Goal: Task Accomplishment & Management: Manage account settings

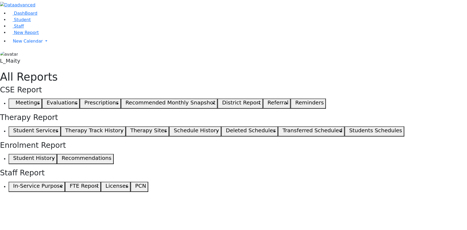
click at [345, 126] on button "Students Schedules" at bounding box center [375, 131] width 60 height 10
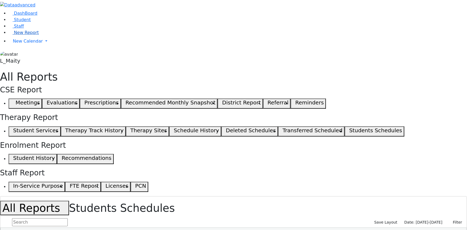
click at [29, 35] on span "New Report" at bounding box center [26, 32] width 25 height 5
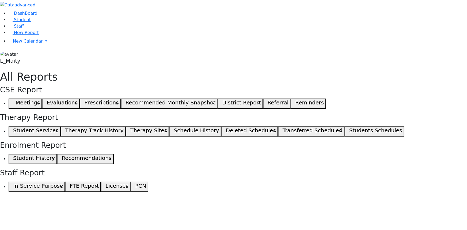
click at [58, 127] on h5 "Student Services" at bounding box center [35, 130] width 45 height 6
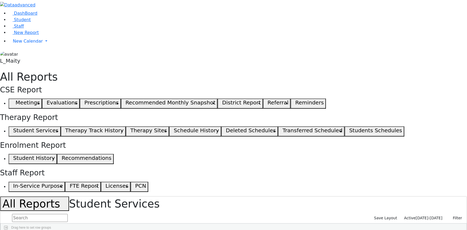
click at [424, 216] on span "[DATE]-[DATE]" at bounding box center [429, 218] width 27 height 4
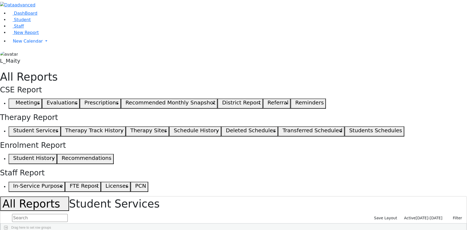
scroll to position [24, 0]
select select "landscape"
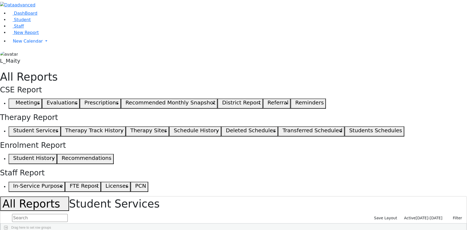
type input "12"
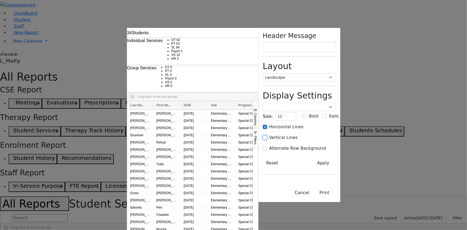
drag, startPoint x: 350, startPoint y: 99, endPoint x: 350, endPoint y: 102, distance: 3.2
click at [267, 135] on input "Vertical Lines" at bounding box center [265, 137] width 4 height 4
checkbox input "true"
click at [267, 146] on input "Alternate Row Background" at bounding box center [265, 148] width 4 height 4
checkbox input "true"
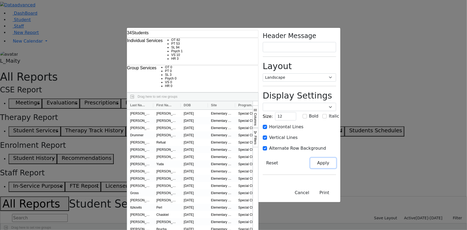
click at [336, 158] on button "Apply" at bounding box center [323, 163] width 25 height 10
click at [336, 198] on button "Print" at bounding box center [324, 193] width 23 height 10
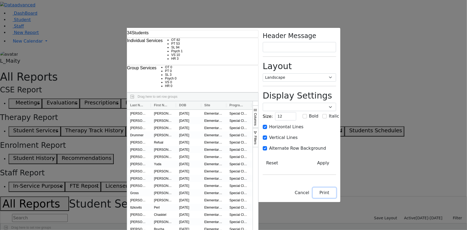
checkbox input "false"
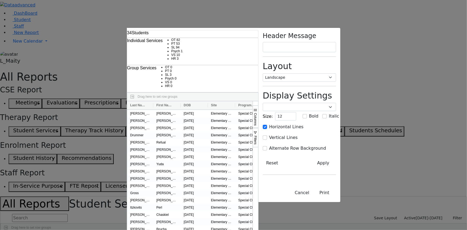
click at [16, 102] on div "34 Students Individual Services OT 82 PT 53 SL 94 Psych 1 VS 3" at bounding box center [233, 115] width 467 height 230
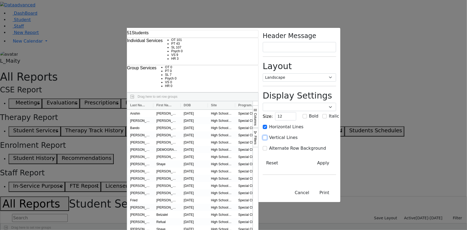
click at [267, 135] on input "Vertical Lines" at bounding box center [265, 137] width 4 height 4
checkbox input "true"
click at [267, 146] on input "Alternate Row Background" at bounding box center [265, 148] width 4 height 4
checkbox input "true"
click at [336, 158] on button "Apply" at bounding box center [323, 163] width 25 height 10
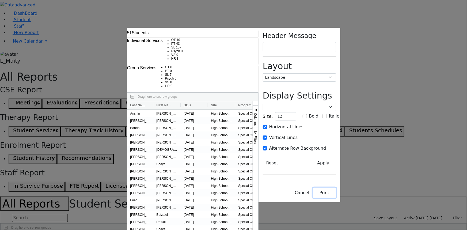
click at [336, 198] on button "Print" at bounding box center [324, 193] width 23 height 10
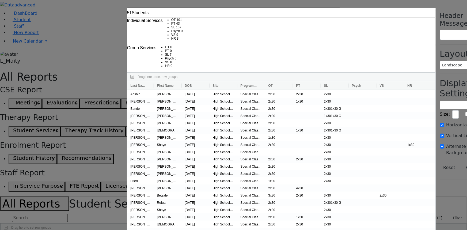
checkbox input "false"
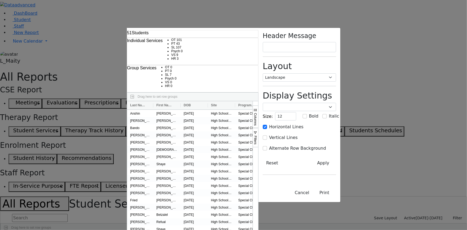
click at [19, 101] on div "51 Students Individual Services OT 101 PT 43 SL 107 Psych 0 VS" at bounding box center [233, 115] width 467 height 230
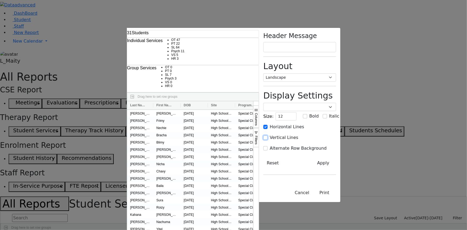
click at [268, 135] on input "Vertical Lines" at bounding box center [265, 137] width 4 height 4
checkbox input "true"
click at [268, 146] on input "Alternate Row Background" at bounding box center [265, 148] width 4 height 4
checkbox input "true"
click at [336, 158] on button "Apply" at bounding box center [323, 163] width 25 height 10
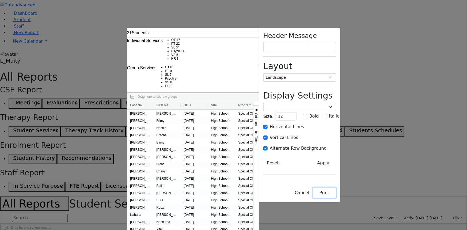
click at [336, 198] on button "Print" at bounding box center [324, 193] width 23 height 10
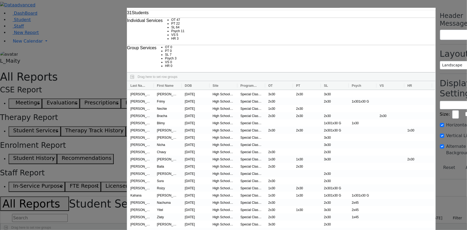
checkbox input "false"
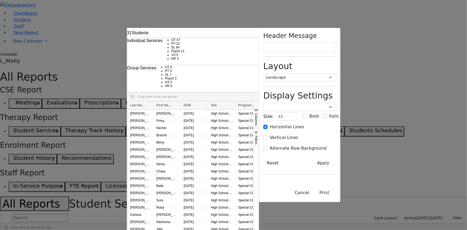
click at [16, 105] on div "31 Students Individual Services OT 47 PT 22 SL 64 Psych 11 VS" at bounding box center [233, 115] width 467 height 230
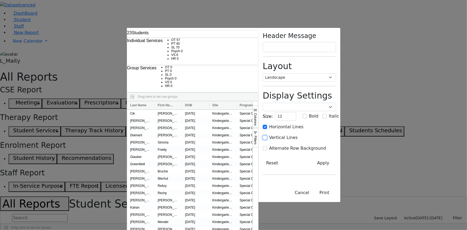
drag, startPoint x: 351, startPoint y: 98, endPoint x: 352, endPoint y: 104, distance: 5.5
click at [267, 135] on input "Vertical Lines" at bounding box center [265, 137] width 4 height 4
checkbox input "true"
drag, startPoint x: 351, startPoint y: 105, endPoint x: 358, endPoint y: 128, distance: 24.2
click at [267, 146] on input "Alternate Row Background" at bounding box center [265, 148] width 4 height 4
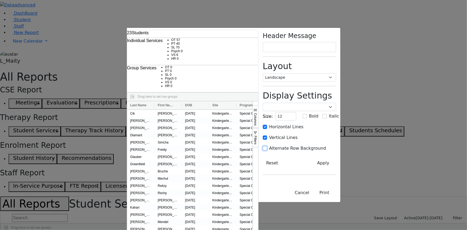
checkbox input "true"
click at [336, 158] on button "Apply" at bounding box center [323, 163] width 25 height 10
click at [336, 198] on button "Print" at bounding box center [324, 193] width 23 height 10
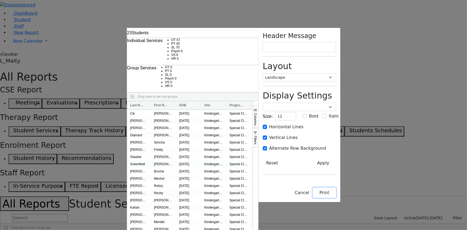
checkbox input "false"
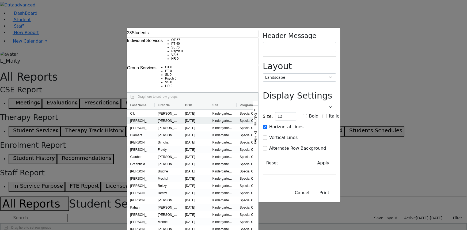
select select "landscape"
click at [16, 39] on div "23 Students Individual Services OT 57 PT 40 SL 70 Psych 0 VS 6" at bounding box center [233, 115] width 467 height 230
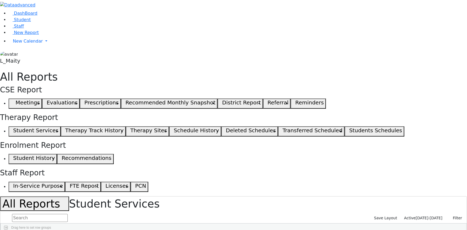
click at [68, 214] on input "text" at bounding box center [40, 218] width 56 height 8
drag, startPoint x: 77, startPoint y: 48, endPoint x: 67, endPoint y: 48, distance: 10.4
click at [67, 213] on form "fe" at bounding box center [33, 218] width 67 height 10
type input "fe"
click at [21, 22] on span "Student" at bounding box center [22, 19] width 17 height 5
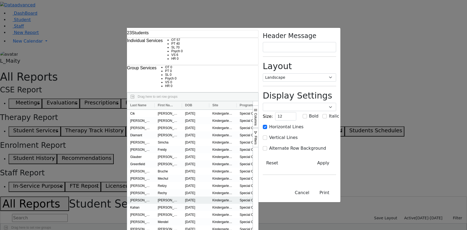
select select "landscape"
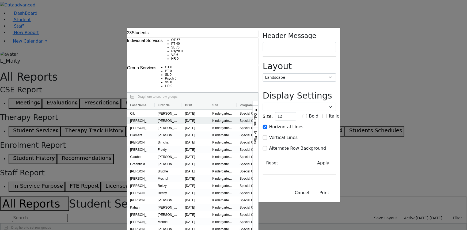
click at [182, 117] on div "[DATE]" at bounding box center [195, 120] width 27 height 7
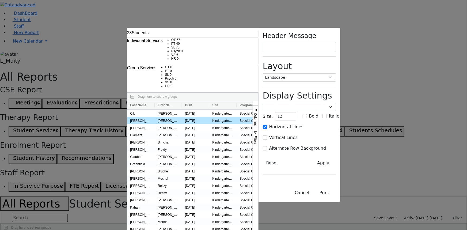
click at [23, 79] on div "23 Students Individual Services OT 57 PT 40 SL 70 Psych 0 VS 6" at bounding box center [233, 115] width 467 height 230
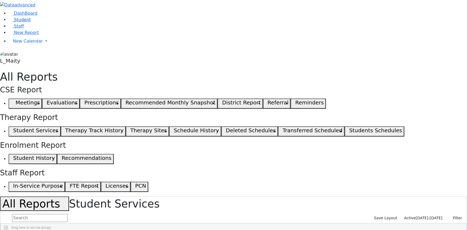
click at [29, 22] on link "Student" at bounding box center [20, 19] width 22 height 5
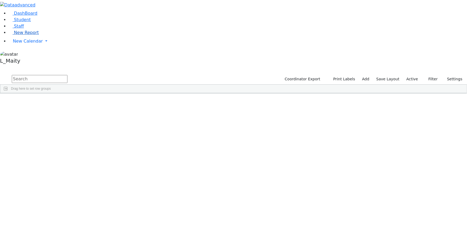
click at [34, 35] on link "New Report" at bounding box center [24, 32] width 30 height 5
click at [26, 35] on span "New Report" at bounding box center [26, 32] width 25 height 5
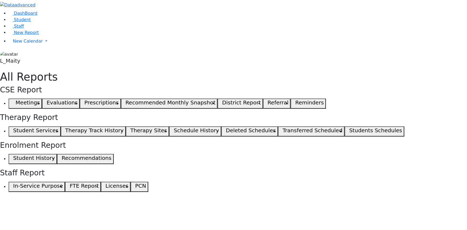
click at [61, 126] on button "Student Services" at bounding box center [35, 131] width 52 height 10
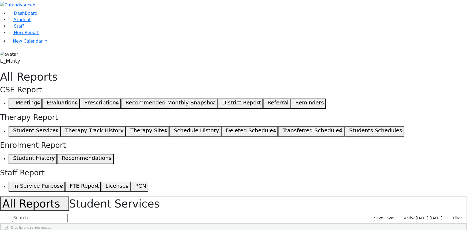
click at [416, 216] on span "Active" at bounding box center [410, 218] width 12 height 4
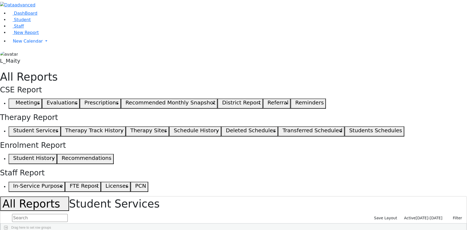
scroll to position [0, 0]
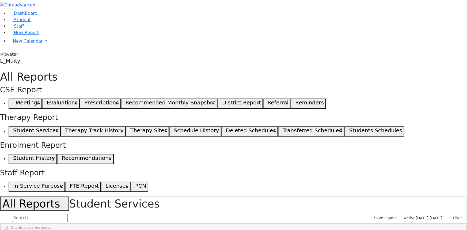
select select "landscape"
type input "12"
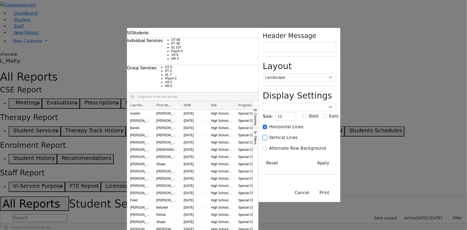
click at [267, 135] on input "Vertical Lines" at bounding box center [265, 137] width 4 height 4
checkbox input "true"
click at [267, 146] on input "Alternate Row Background" at bounding box center [265, 148] width 4 height 4
checkbox input "true"
click at [336, 158] on button "Apply" at bounding box center [323, 163] width 25 height 10
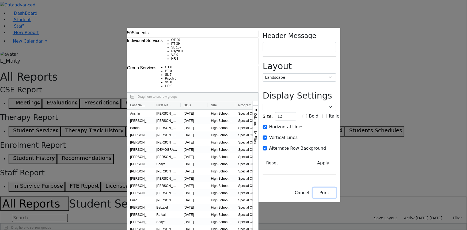
click at [336, 198] on button "Print" at bounding box center [324, 193] width 23 height 10
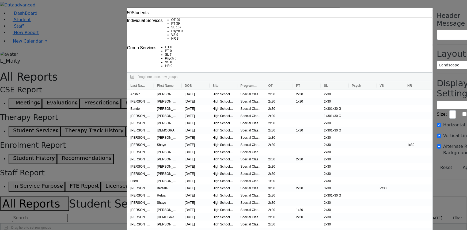
click at [16, 61] on div "50 Students Individual Services OT 99 PT 39 SL 107 Psych 0 VS" at bounding box center [233, 115] width 467 height 230
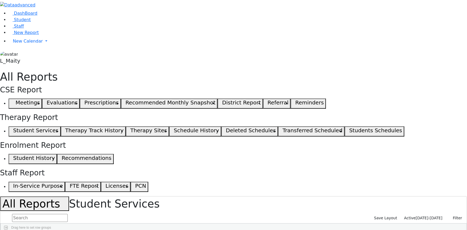
checkbox input "false"
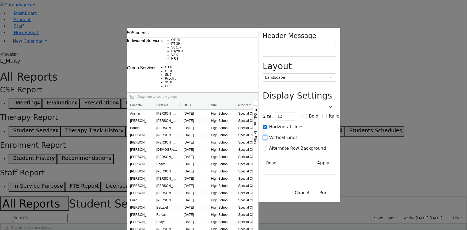
click at [267, 135] on input "Vertical Lines" at bounding box center [265, 137] width 4 height 4
checkbox input "true"
click at [267, 146] on input "Alternate Row Background" at bounding box center [265, 148] width 4 height 4
checkbox input "true"
click at [336, 158] on button "Apply" at bounding box center [323, 163] width 25 height 10
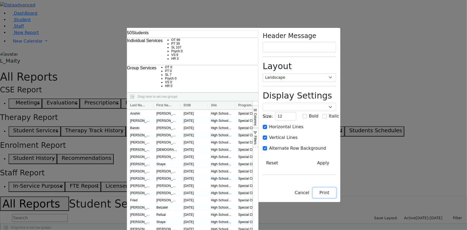
click at [336, 198] on button "Print" at bounding box center [324, 193] width 23 height 10
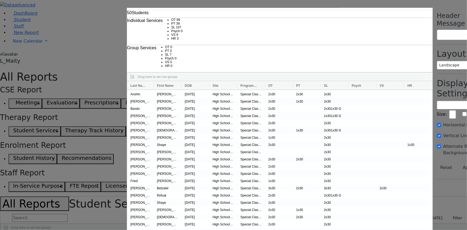
click at [28, 61] on div "50 Students Individual Services OT 99 PT 39 SL 107 Psych 0 VS" at bounding box center [233, 115] width 467 height 230
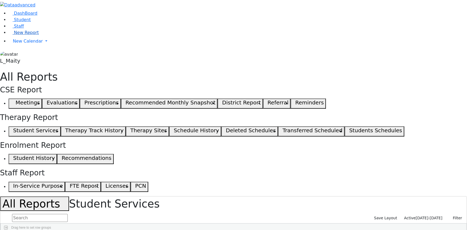
click at [39, 35] on link "New Report" at bounding box center [24, 32] width 30 height 5
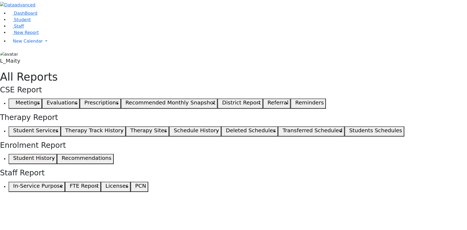
click at [58, 127] on h5 "Student Services" at bounding box center [35, 130] width 45 height 6
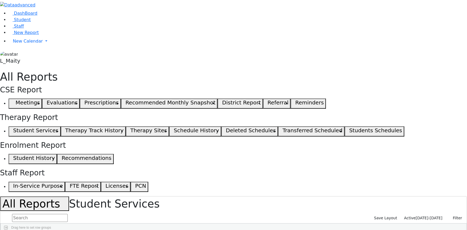
click at [424, 216] on span "[DATE]-[DATE]" at bounding box center [429, 218] width 27 height 4
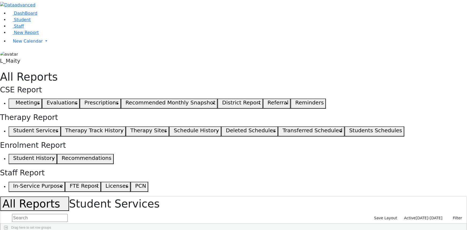
scroll to position [48, 0]
select select "landscape"
type input "12"
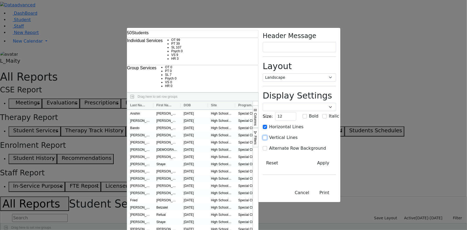
click at [267, 135] on input "Vertical Lines" at bounding box center [265, 137] width 4 height 4
checkbox input "true"
click at [267, 146] on input "Alternate Row Background" at bounding box center [265, 148] width 4 height 4
checkbox input "true"
click at [336, 158] on button "Apply" at bounding box center [323, 163] width 25 height 10
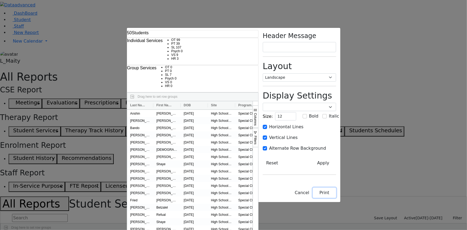
click at [336, 198] on button "Print" at bounding box center [324, 193] width 23 height 10
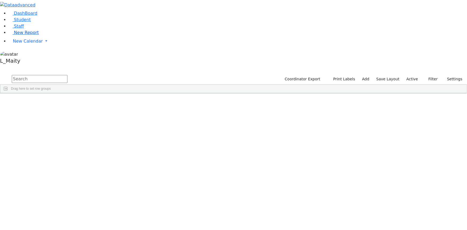
click at [38, 35] on link "New Report" at bounding box center [24, 32] width 30 height 5
click at [27, 35] on span "New Report" at bounding box center [26, 32] width 25 height 5
click at [90, 171] on div "[PERSON_NAME]" at bounding box center [75, 174] width 30 height 7
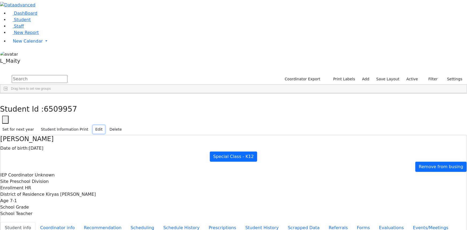
click at [105, 125] on button "Edit" at bounding box center [99, 129] width 12 height 8
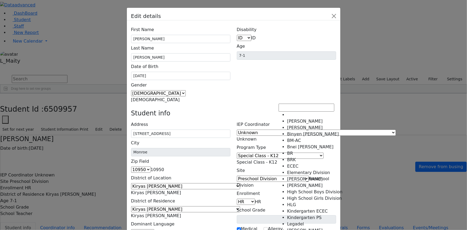
click at [295, 176] on span "Preschool Division" at bounding box center [283, 182] width 93 height 12
select select "51"
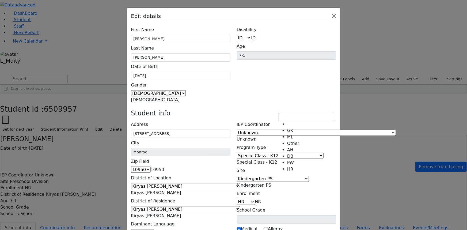
click at [261, 199] on b at bounding box center [261, 201] width 0 height 5
select select "2"
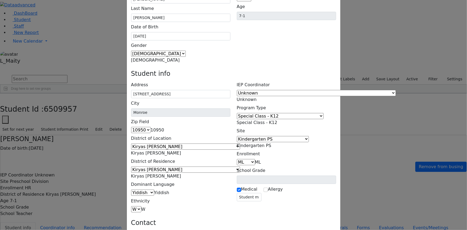
scroll to position [41, 0]
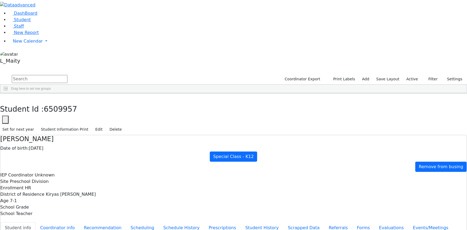
scroll to position [0, 0]
click at [122, 222] on button "Recommendation" at bounding box center [102, 227] width 47 height 11
checkbox input "true"
click at [5, 97] on icon "button" at bounding box center [3, 98] width 3 height 3
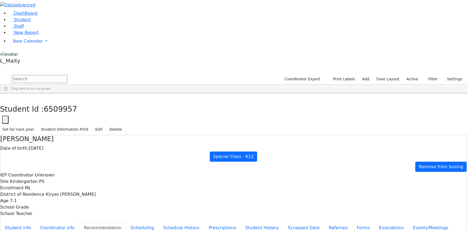
click at [159, 219] on span "HR" at bounding box center [156, 221] width 5 height 4
click at [105, 125] on button "Edit" at bounding box center [99, 129] width 12 height 8
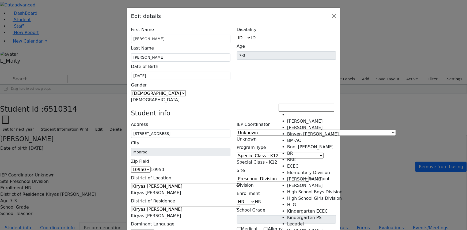
click at [305, 176] on span "Preschool Division" at bounding box center [283, 182] width 93 height 12
select select "51"
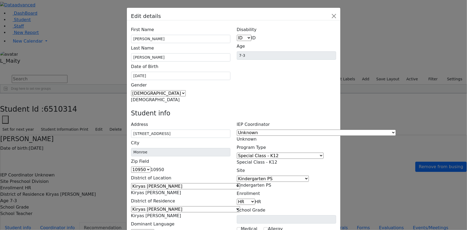
drag, startPoint x: 299, startPoint y: 107, endPoint x: 301, endPoint y: 111, distance: 4.6
click at [261, 199] on span "HR" at bounding box center [258, 201] width 6 height 5
select select "2"
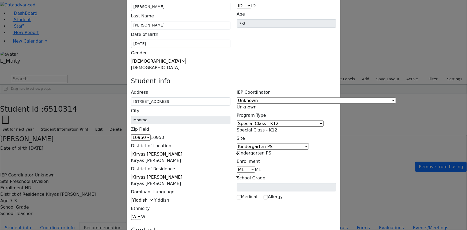
scroll to position [33, 0]
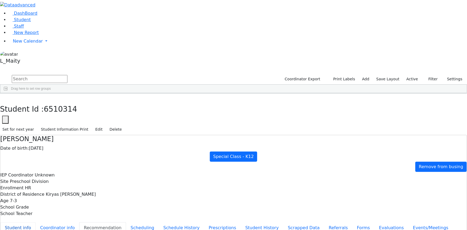
scroll to position [0, 0]
select select "212"
click at [2, 97] on use "button" at bounding box center [2, 97] width 0 height 0
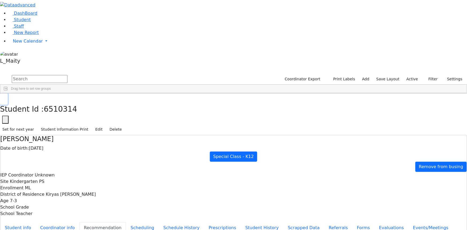
scroll to position [341, 0]
click at [120, 195] on div "[DATE]" at bounding box center [105, 198] width 30 height 7
select select "212"
click at [24, 35] on span "New Report" at bounding box center [26, 32] width 25 height 5
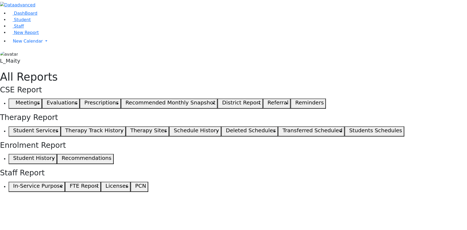
click at [58, 127] on h5 "Student Services" at bounding box center [35, 130] width 45 height 6
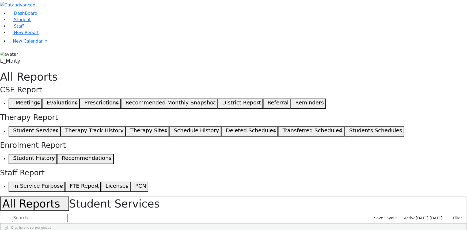
click at [421, 216] on span "[DATE]-[DATE]" at bounding box center [429, 218] width 27 height 4
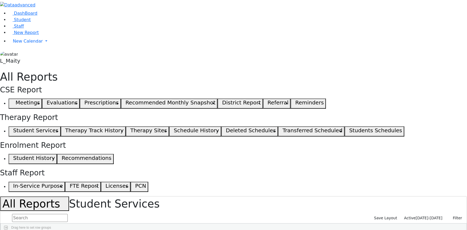
select select "landscape"
type input "12"
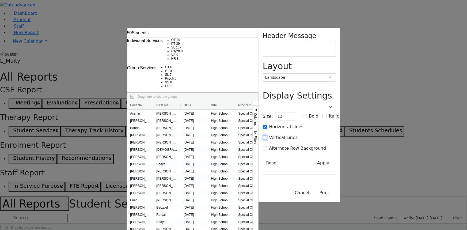
click at [267, 135] on input "Vertical Lines" at bounding box center [265, 137] width 4 height 4
checkbox input "true"
click at [267, 146] on input "Alternate Row Background" at bounding box center [265, 148] width 4 height 4
checkbox input "true"
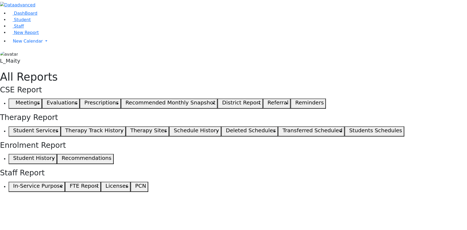
click at [61, 126] on button "Student Services" at bounding box center [35, 131] width 52 height 10
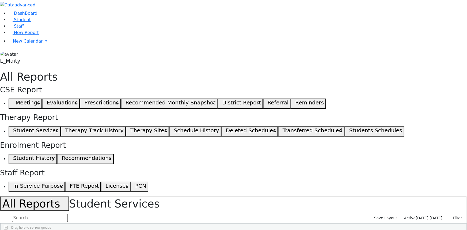
click at [416, 216] on span "Active" at bounding box center [410, 218] width 12 height 4
click at [33, 35] on link "New Report" at bounding box center [24, 32] width 30 height 5
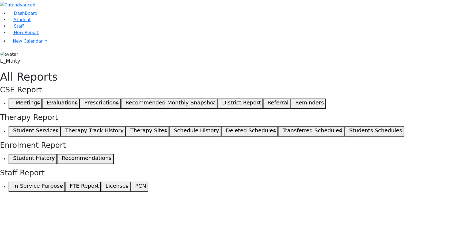
click at [61, 126] on button "Student Services" at bounding box center [35, 131] width 52 height 10
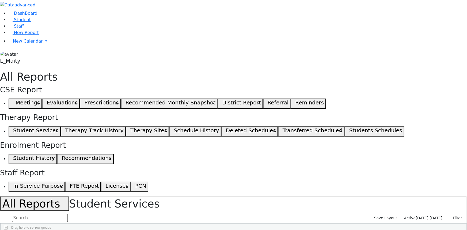
click at [423, 216] on span "[DATE]-[DATE]" at bounding box center [429, 218] width 27 height 4
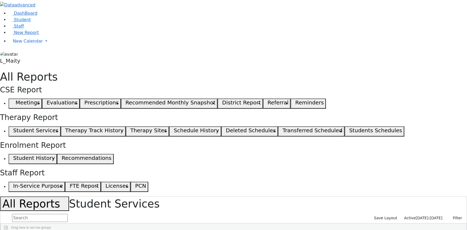
click at [431, 216] on span "[DATE]-[DATE]" at bounding box center [429, 218] width 27 height 4
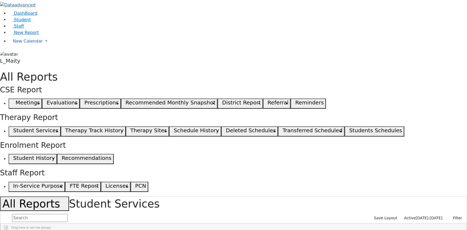
select select "landscape"
type input "12"
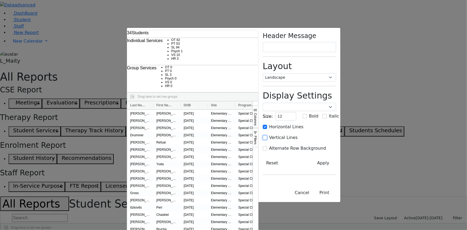
drag, startPoint x: 351, startPoint y: 99, endPoint x: 351, endPoint y: 108, distance: 9.4
click at [267, 135] on input "Vertical Lines" at bounding box center [265, 137] width 4 height 4
checkbox input "true"
click at [267, 146] on input "Alternate Row Background" at bounding box center [265, 148] width 4 height 4
checkbox input "true"
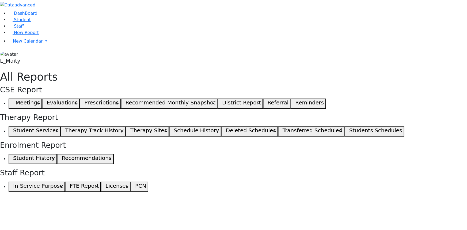
click at [61, 126] on button "Student Services" at bounding box center [35, 131] width 52 height 10
